Goal: Information Seeking & Learning: Learn about a topic

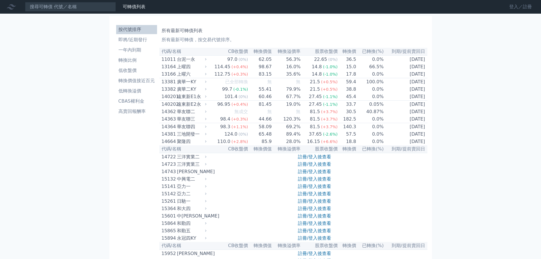
click at [525, 6] on link "登入／註冊" at bounding box center [520, 6] width 32 height 9
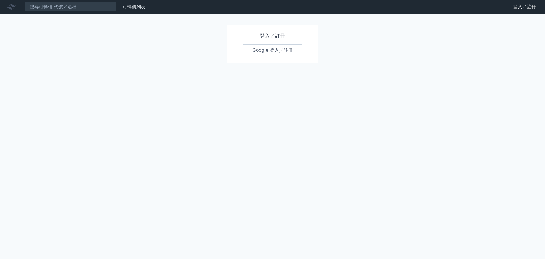
click at [280, 54] on link "Google 登入／註冊" at bounding box center [272, 50] width 59 height 12
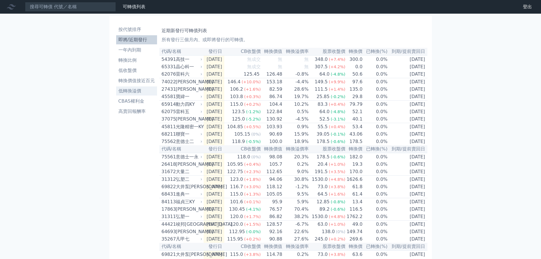
click at [140, 90] on li "低轉換溢價" at bounding box center [136, 90] width 41 height 7
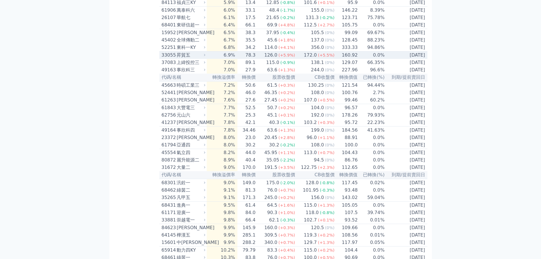
scroll to position [568, 0]
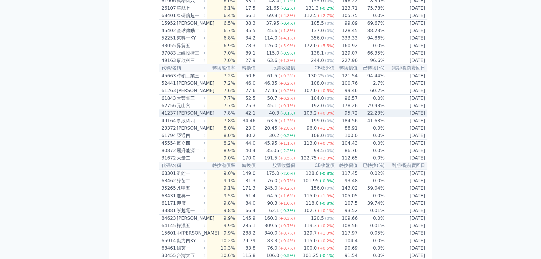
click at [273, 116] on div "40.3" at bounding box center [274, 113] width 12 height 7
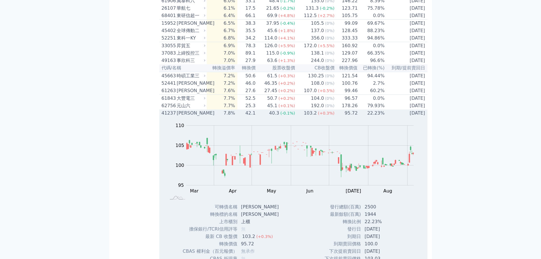
click at [273, 116] on div "40.3" at bounding box center [274, 113] width 12 height 7
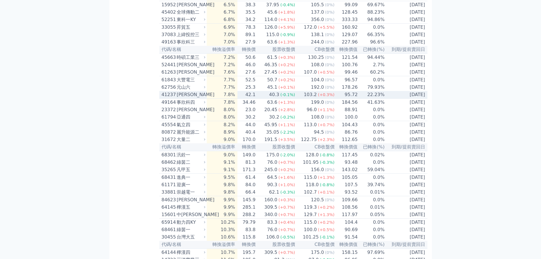
scroll to position [596, 0]
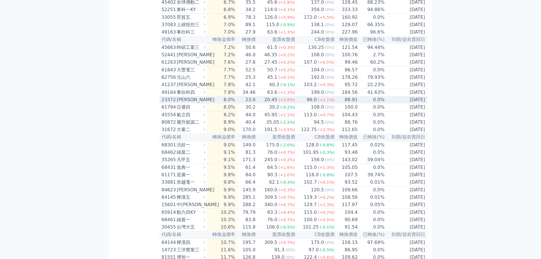
click at [268, 103] on div "20.45" at bounding box center [270, 99] width 15 height 7
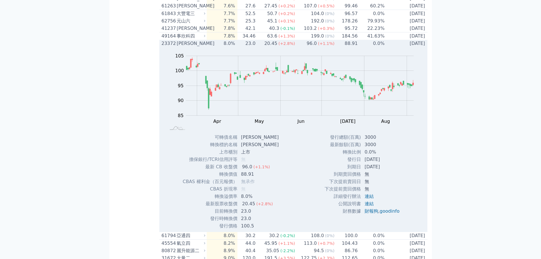
scroll to position [653, 0]
click at [233, 47] on td "8.0%" at bounding box center [222, 42] width 30 height 7
